Goal: Check status: Check status

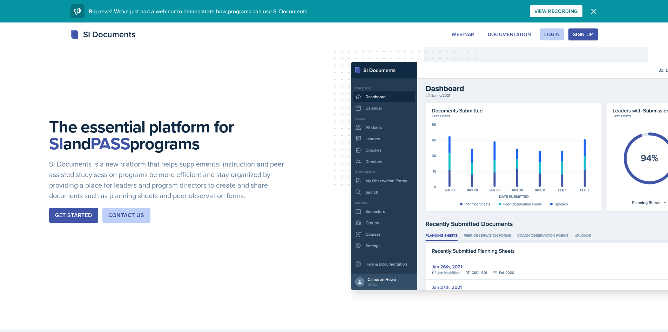
click at [547, 40] on div "SI Documents Webinar Documentation Login Sign Up Sign Up Login Documentation We…" at bounding box center [334, 34] width 539 height 13
click at [547, 37] on div "Login" at bounding box center [551, 35] width 15 height 6
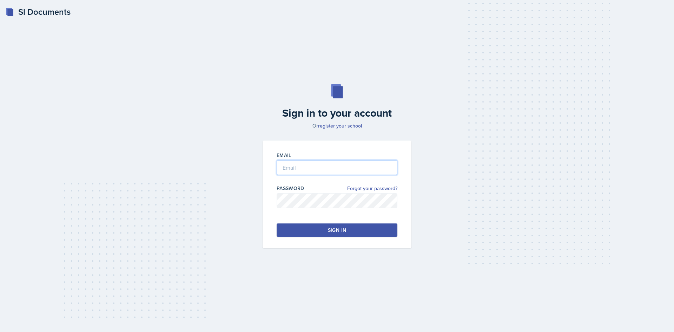
click at [356, 164] on input "email" at bounding box center [336, 167] width 121 height 15
type input "[EMAIL_ADDRESS][DOMAIN_NAME]"
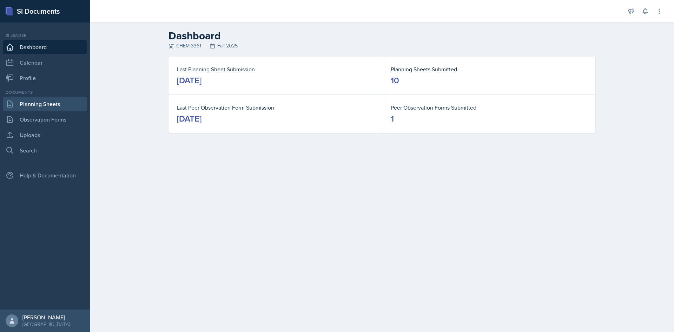
click at [47, 102] on link "Planning Sheets" at bounding box center [45, 104] width 84 height 14
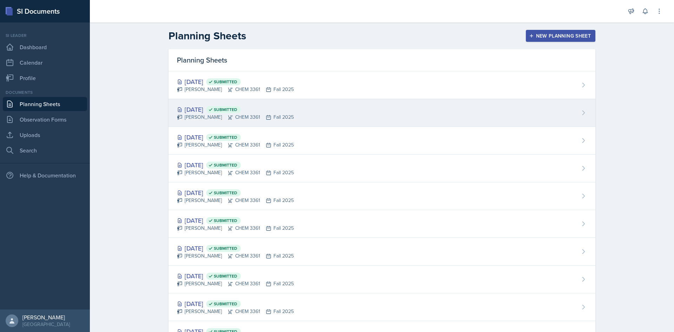
click at [218, 107] on div "[DATE] Submitted" at bounding box center [235, 109] width 117 height 9
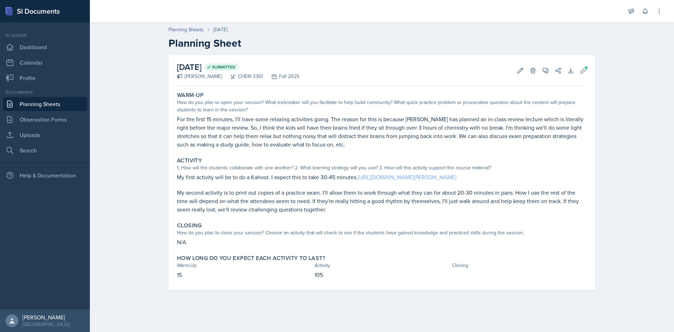
click at [433, 178] on link "[URL][DOMAIN_NAME][PERSON_NAME]" at bounding box center [406, 177] width 99 height 8
click at [422, 179] on link "[URL][DOMAIN_NAME][PERSON_NAME]" at bounding box center [406, 177] width 99 height 8
